Goal: Complete application form

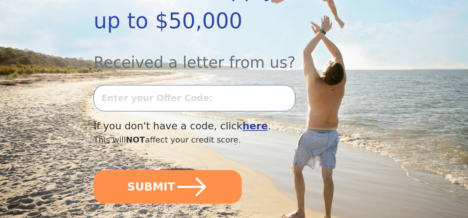
scroll to position [250, 0]
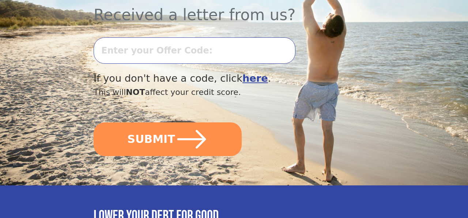
click at [200, 41] on input "text" at bounding box center [195, 50] width 202 height 26
click at [196, 37] on input "text" at bounding box center [195, 50] width 202 height 26
type input "0730L-567068"
click at [94, 122] on button "SUBMIT" at bounding box center [168, 139] width 148 height 34
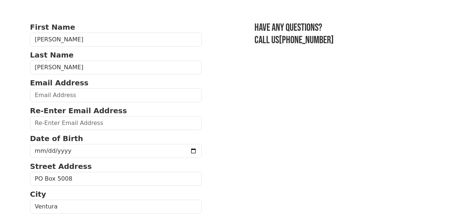
scroll to position [33, 0]
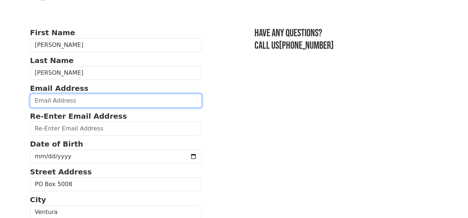
click at [71, 105] on input "email" at bounding box center [116, 101] width 172 height 14
type input "julianstephenson@outlook.com"
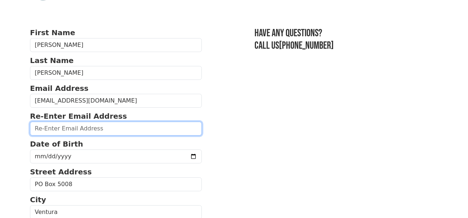
click at [89, 132] on input "email" at bounding box center [116, 128] width 172 height 14
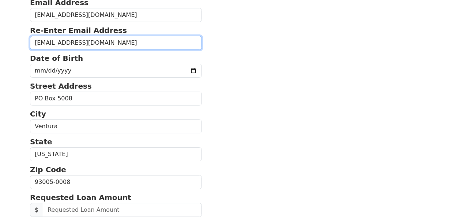
scroll to position [122, 0]
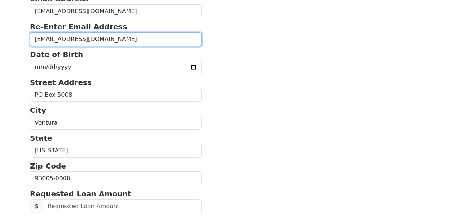
type input "julianstephenson@outlook.com"
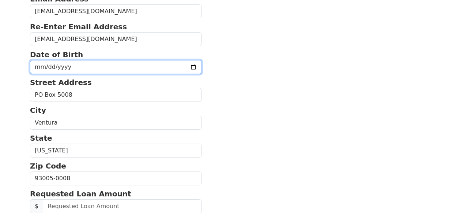
click at [177, 69] on input "date" at bounding box center [116, 67] width 172 height 14
type input "1971-12-10"
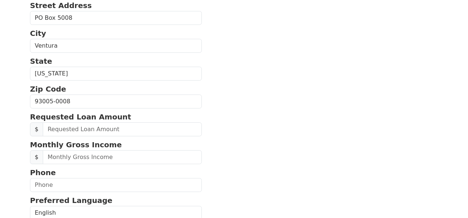
scroll to position [213, 0]
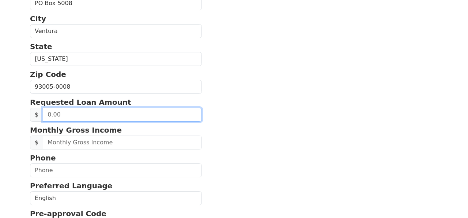
click at [88, 121] on input "text" at bounding box center [122, 114] width 159 height 14
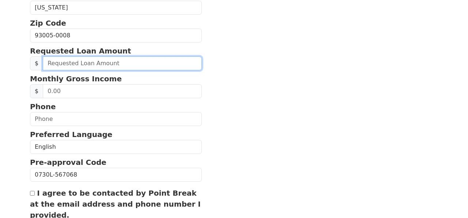
scroll to position [253, 0]
click at [99, 70] on input "text" at bounding box center [122, 63] width 159 height 14
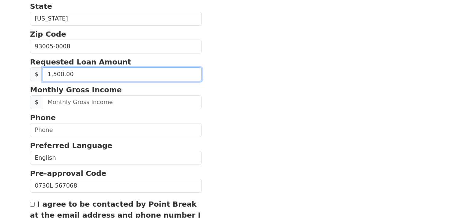
type input "15,000.00"
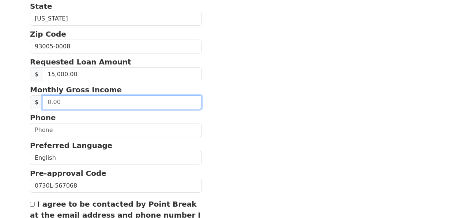
click at [84, 104] on input "text" at bounding box center [122, 102] width 159 height 14
type input "5,760.00"
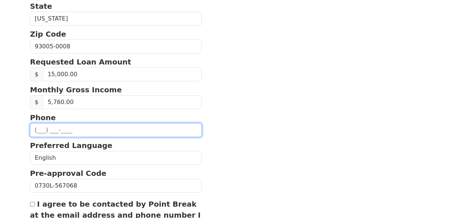
click at [66, 132] on input "text" at bounding box center [116, 130] width 172 height 14
type input "(269) 698-6995"
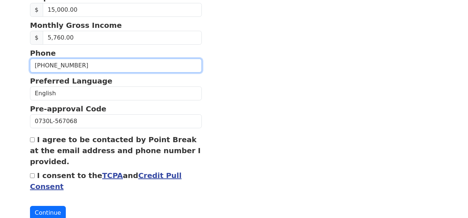
scroll to position [325, 0]
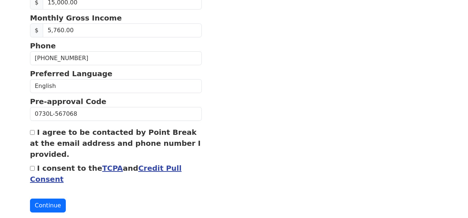
click at [33, 135] on input "I agree to be contacted by Point Break at the email address and phone number I …" at bounding box center [32, 132] width 5 height 5
checkbox input "true"
click at [32, 170] on input "I consent to the TCPA and Credit Pull Consent" at bounding box center [32, 168] width 5 height 5
checkbox input "true"
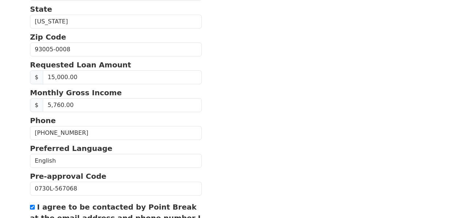
scroll to position [251, 0]
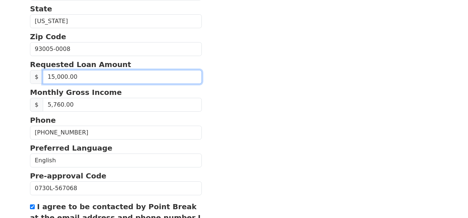
click at [53, 79] on input "15,000.00" at bounding box center [122, 77] width 159 height 14
type input "10,000.00"
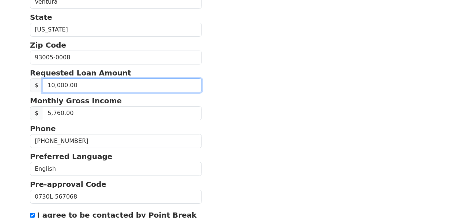
scroll to position [345, 0]
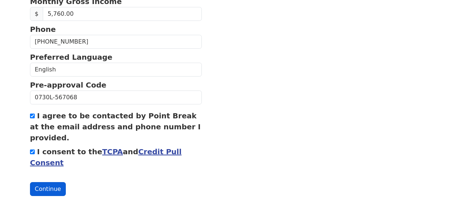
click at [47, 189] on button "Continue" at bounding box center [48, 189] width 36 height 14
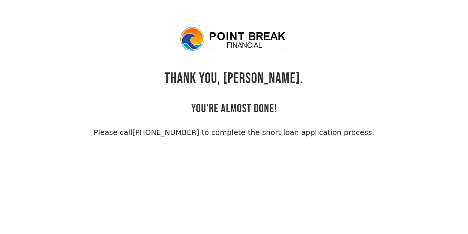
scroll to position [18, 0]
